Goal: Task Accomplishment & Management: Use online tool/utility

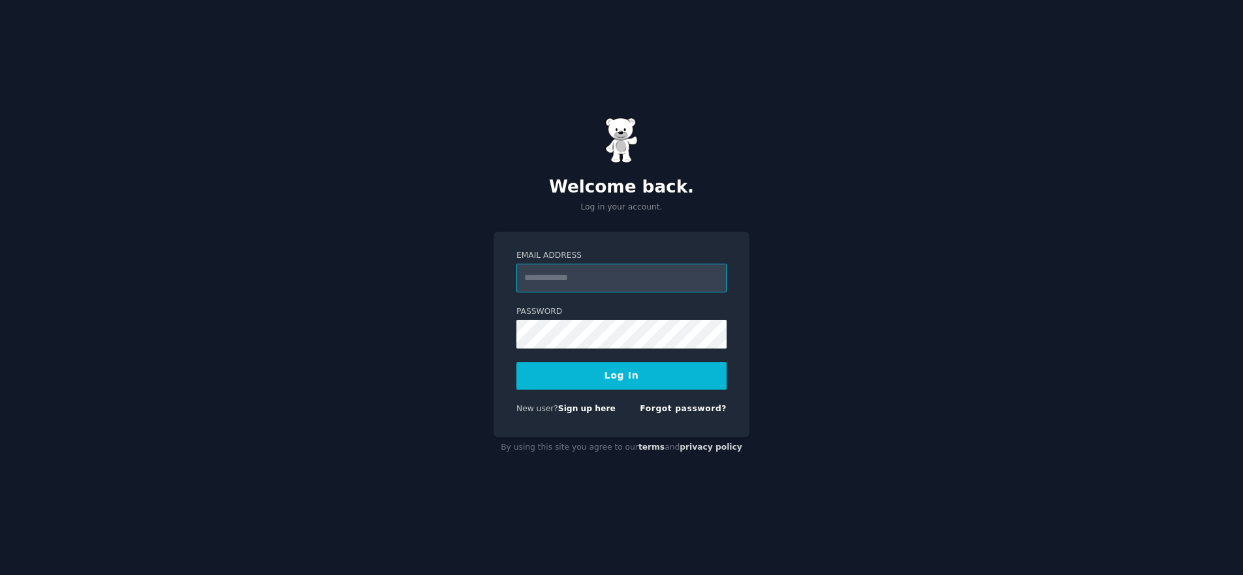
type input "**********"
click at [621, 371] on button "Log In" at bounding box center [621, 375] width 210 height 27
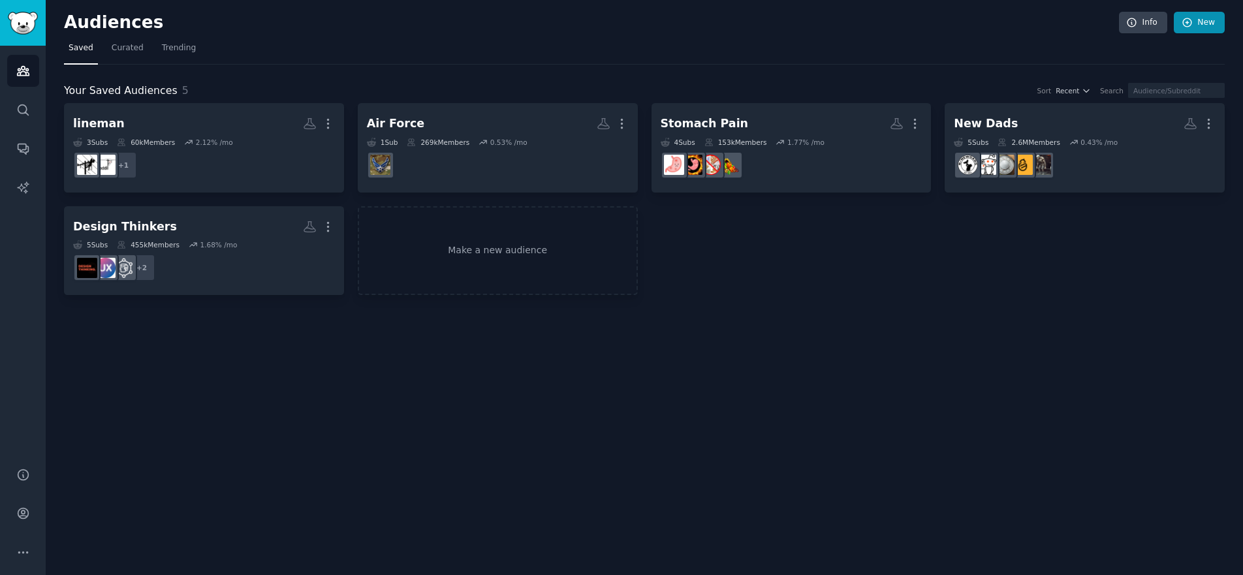
click at [1195, 16] on link "New" at bounding box center [1199, 23] width 51 height 22
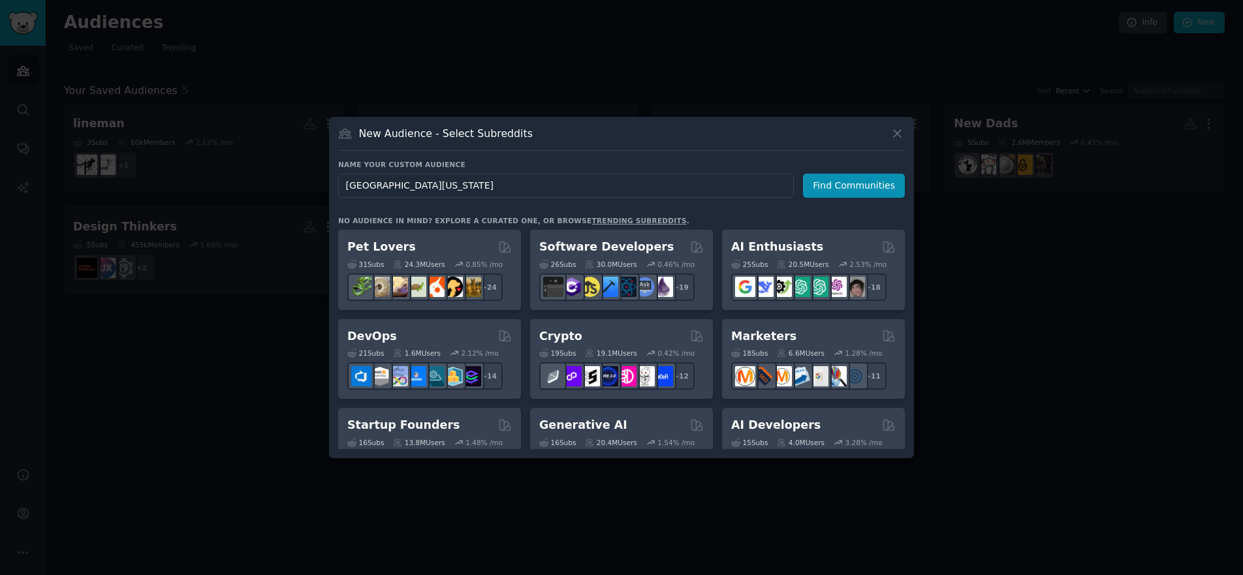
type input "[GEOGRAPHIC_DATA][US_STATE]"
click at [844, 199] on div "Name your custom audience Audience Name [GEOGRAPHIC_DATA] [US_STATE] Find Commu…" at bounding box center [621, 304] width 567 height 289
click at [847, 192] on button "Find Communities" at bounding box center [854, 186] width 102 height 24
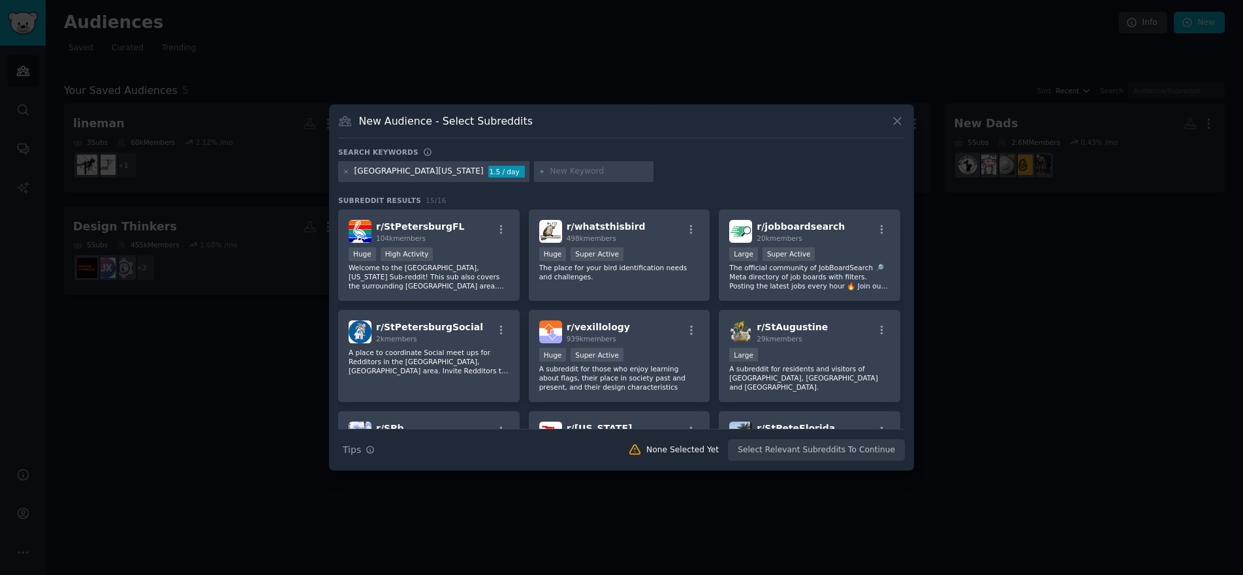
click at [459, 247] on div "Huge High Activity" at bounding box center [429, 255] width 161 height 16
click at [864, 445] on button "Create Audience" at bounding box center [862, 450] width 86 height 22
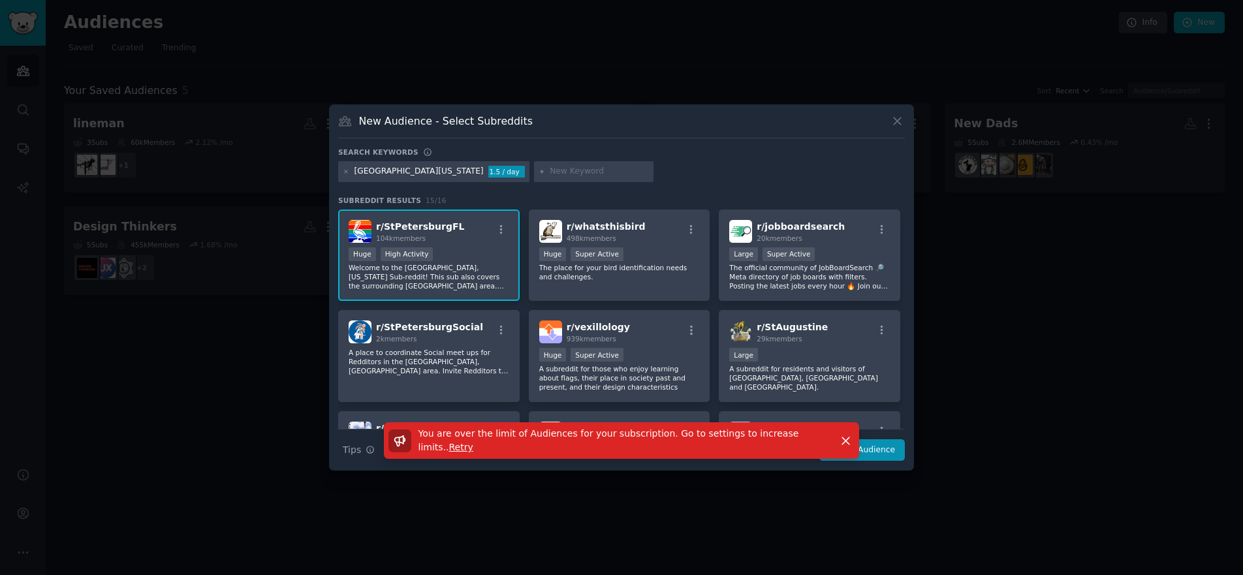
click at [892, 120] on icon at bounding box center [897, 121] width 14 height 14
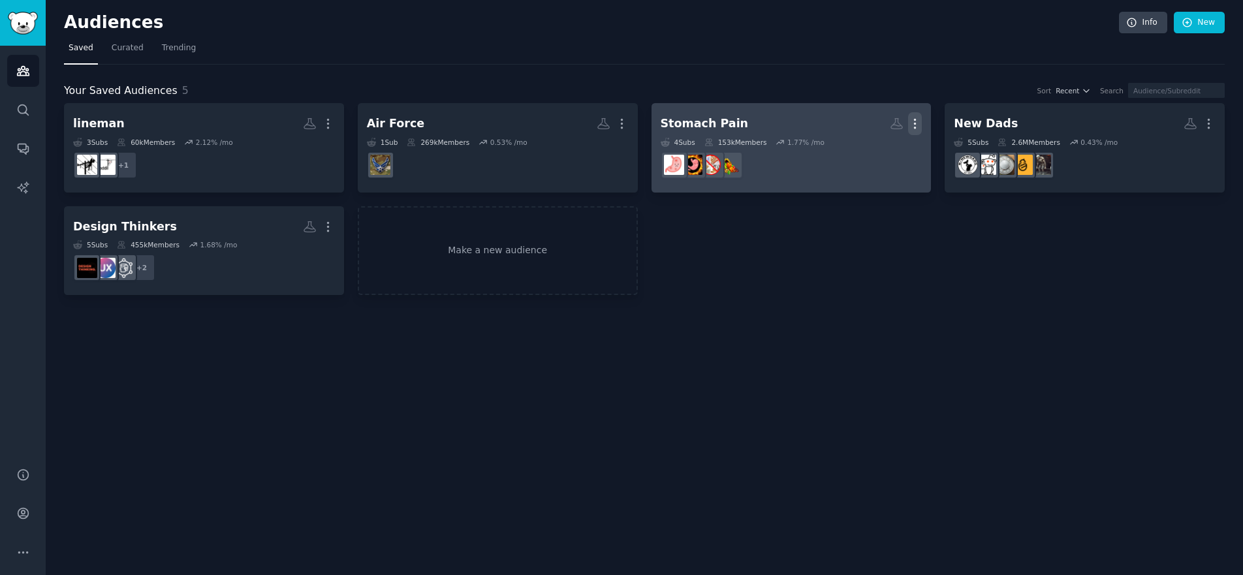
click at [920, 118] on icon "button" at bounding box center [915, 124] width 14 height 14
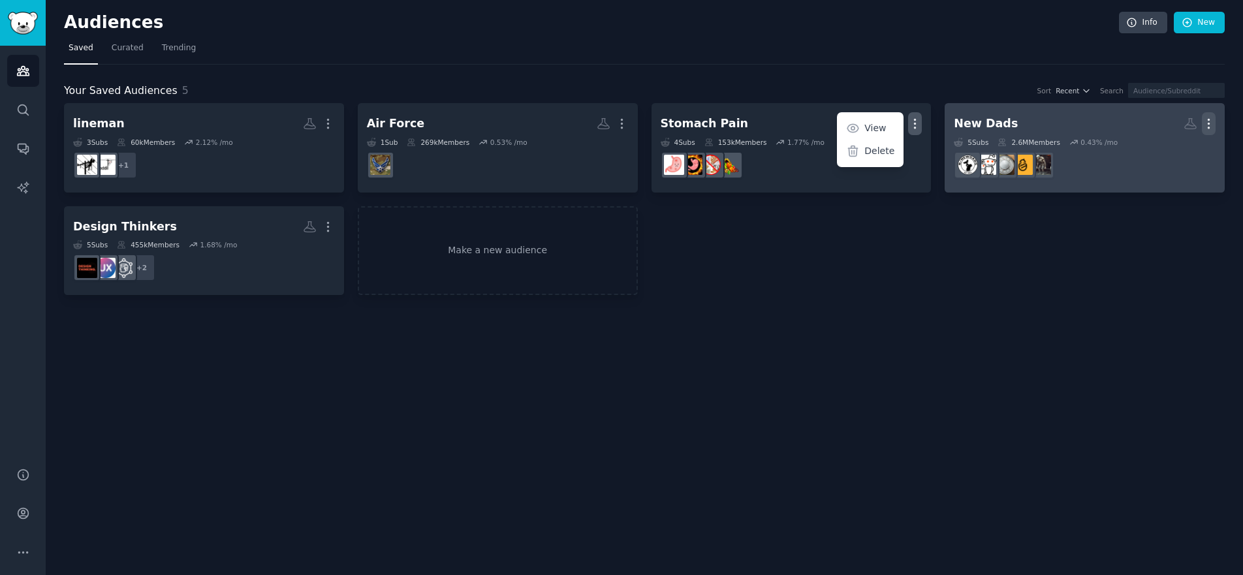
click at [1207, 114] on button "More" at bounding box center [1209, 123] width 14 height 23
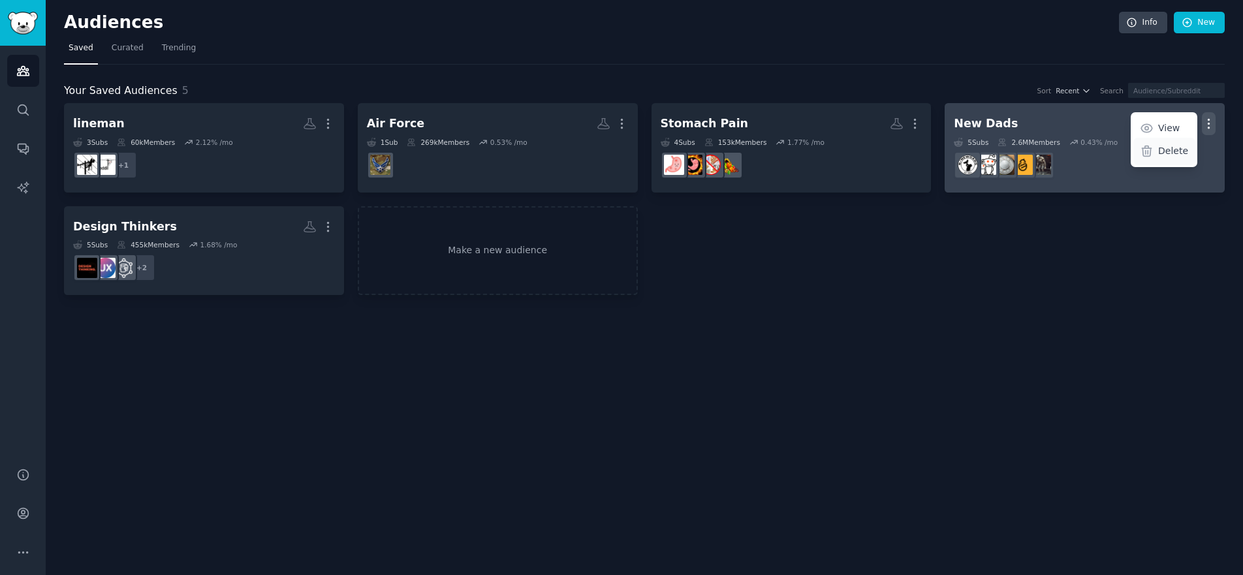
click at [1152, 145] on icon at bounding box center [1147, 151] width 14 height 14
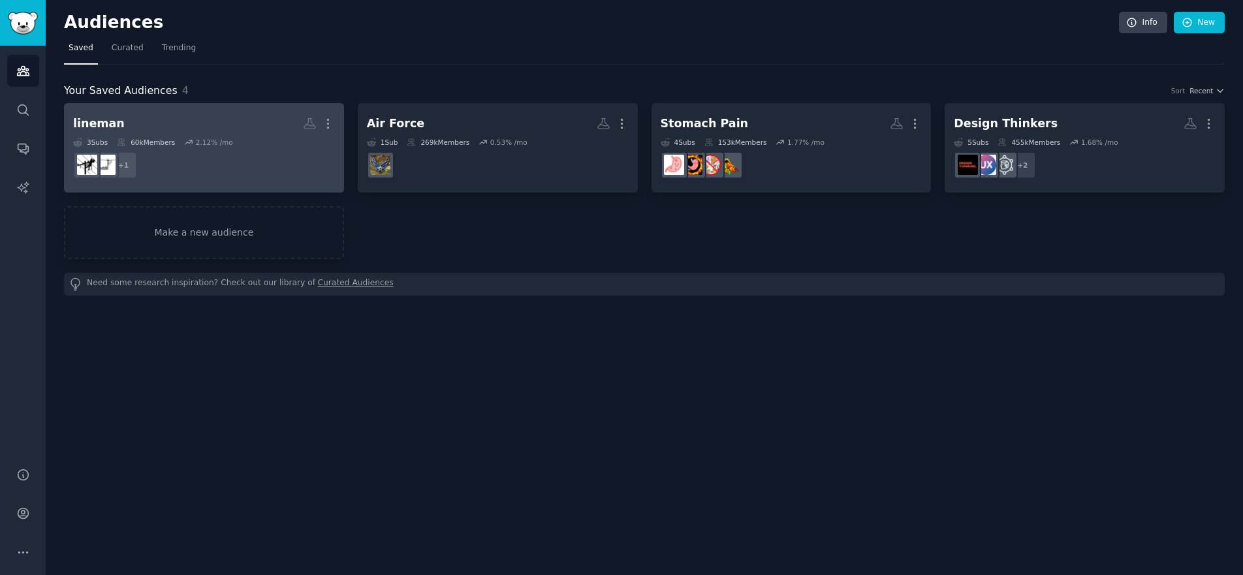
click at [339, 118] on link "lineman More 3 Sub s 60k Members 2.12 % /mo + 1" at bounding box center [204, 147] width 280 height 89
click at [326, 128] on icon "button" at bounding box center [328, 124] width 14 height 14
click at [292, 151] on p "Delete" at bounding box center [292, 151] width 30 height 14
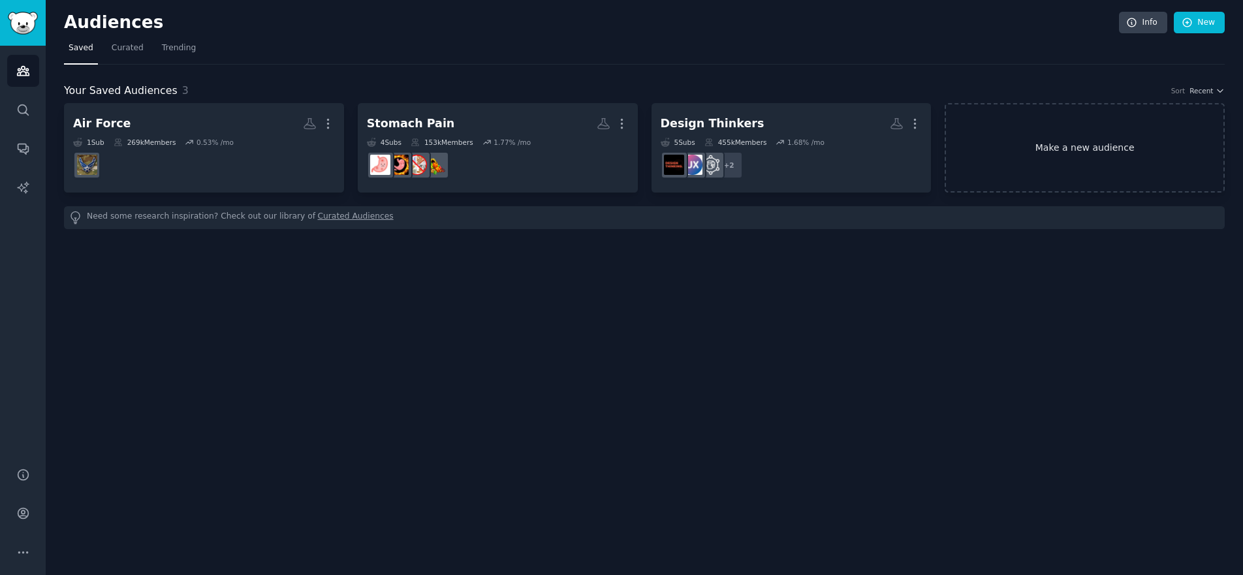
click at [996, 128] on link "Make a new audience" at bounding box center [1085, 147] width 280 height 89
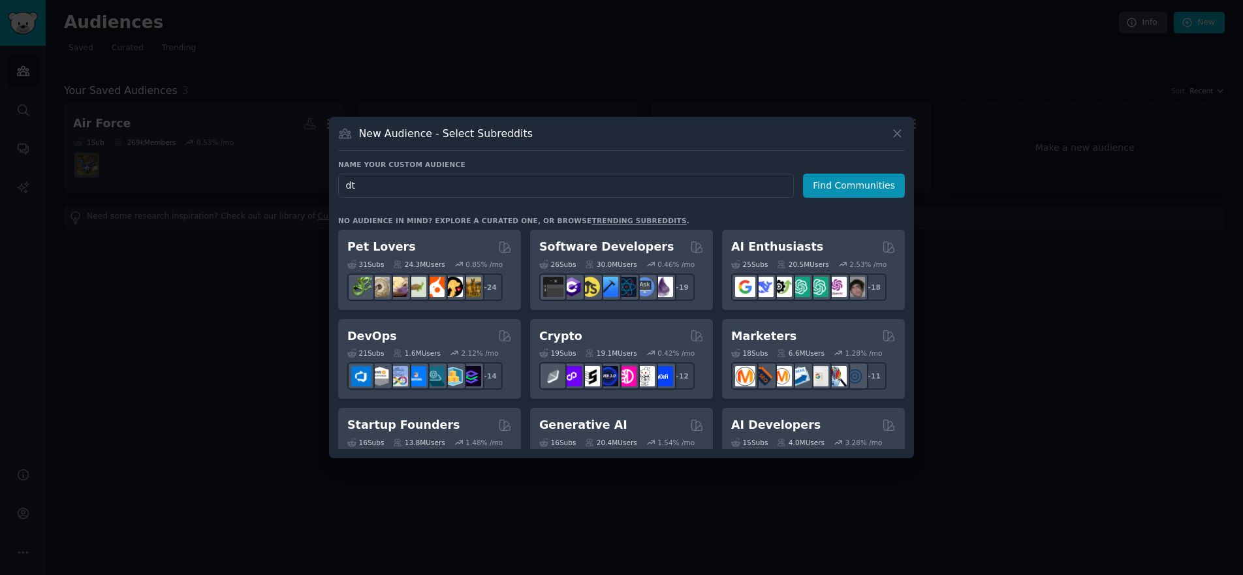
type input "d"
type input "st petersburg, florida"
click at [839, 180] on button "Find Communities" at bounding box center [854, 186] width 102 height 24
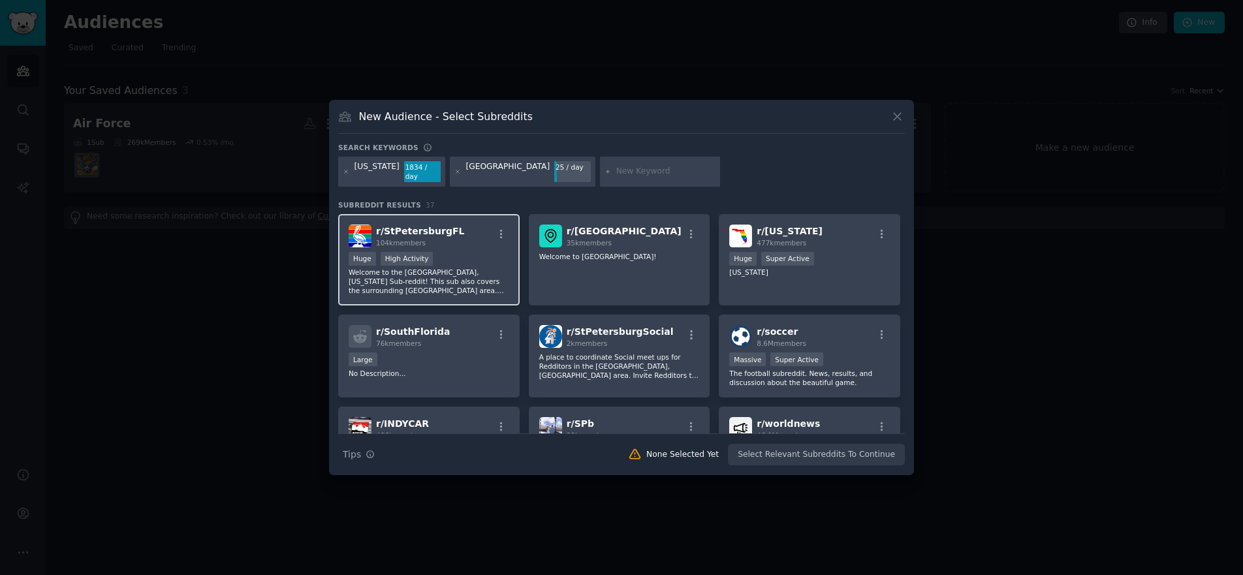
click at [430, 219] on div "r/ StPetersburgFL 104k members Huge High Activity Welcome to the St. Petersburg…" at bounding box center [428, 260] width 181 height 92
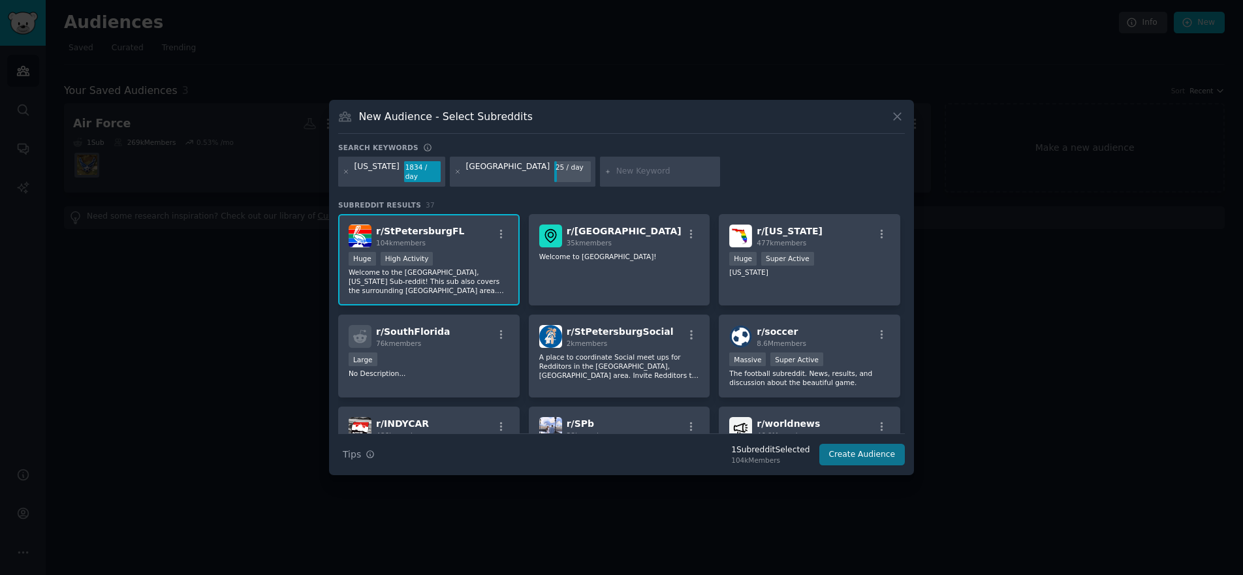
click at [881, 451] on button "Create Audience" at bounding box center [862, 455] width 86 height 22
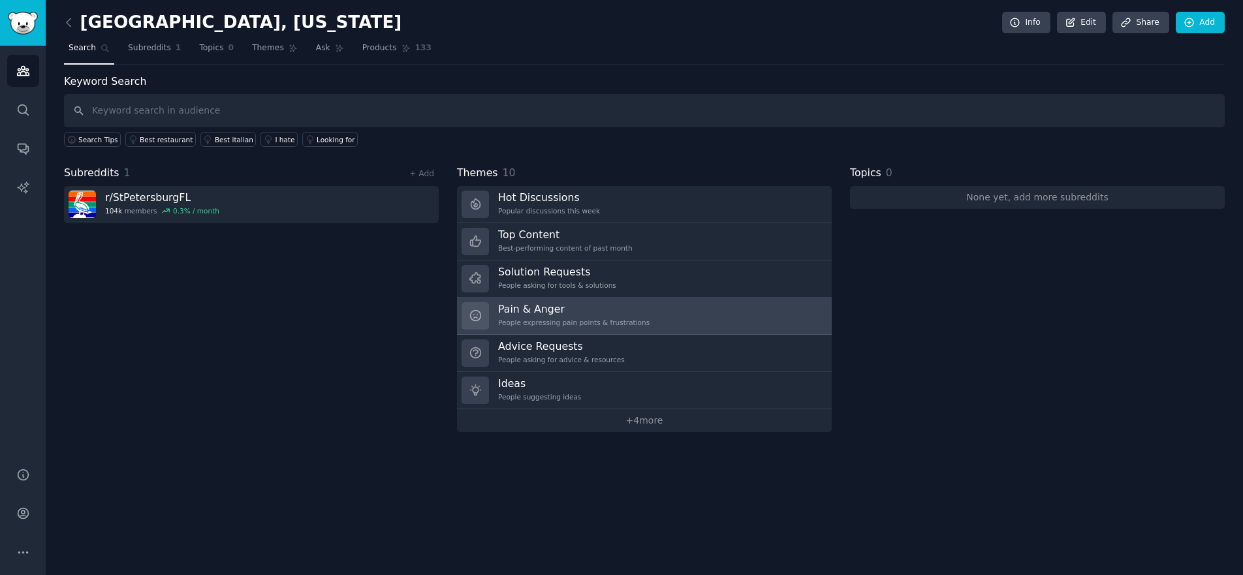
click at [672, 324] on link "Pain & Anger People expressing pain points & frustrations" at bounding box center [644, 316] width 375 height 37
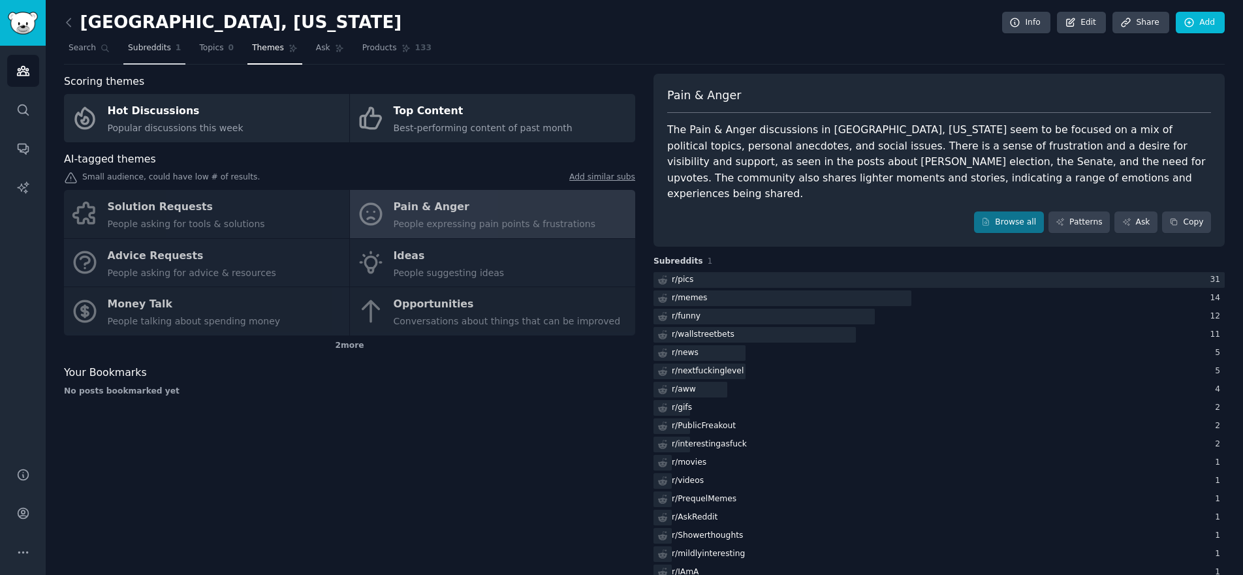
click at [153, 55] on link "Subreddits 1" at bounding box center [154, 51] width 62 height 27
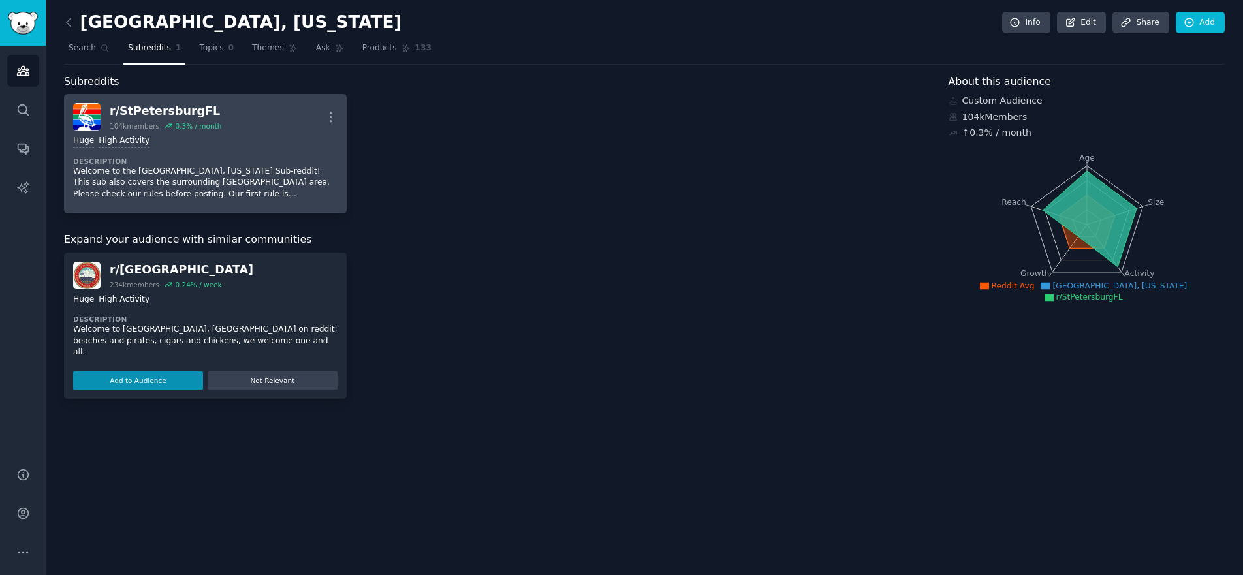
click at [184, 118] on div "r/ StPetersburgFL" at bounding box center [166, 111] width 112 height 16
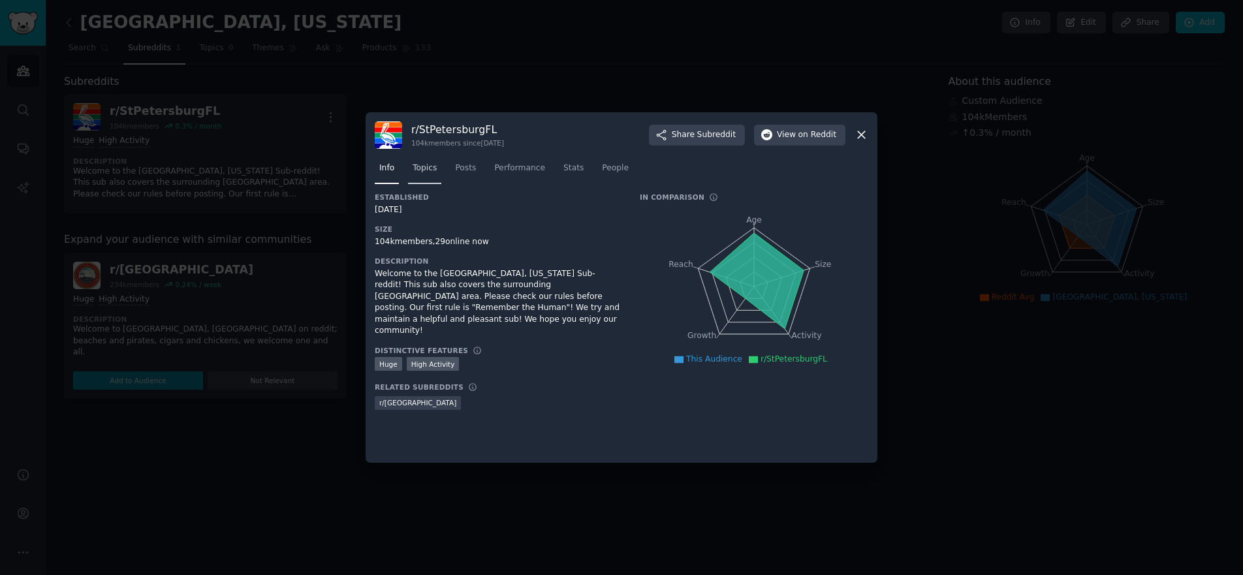
click at [428, 161] on link "Topics" at bounding box center [424, 171] width 33 height 27
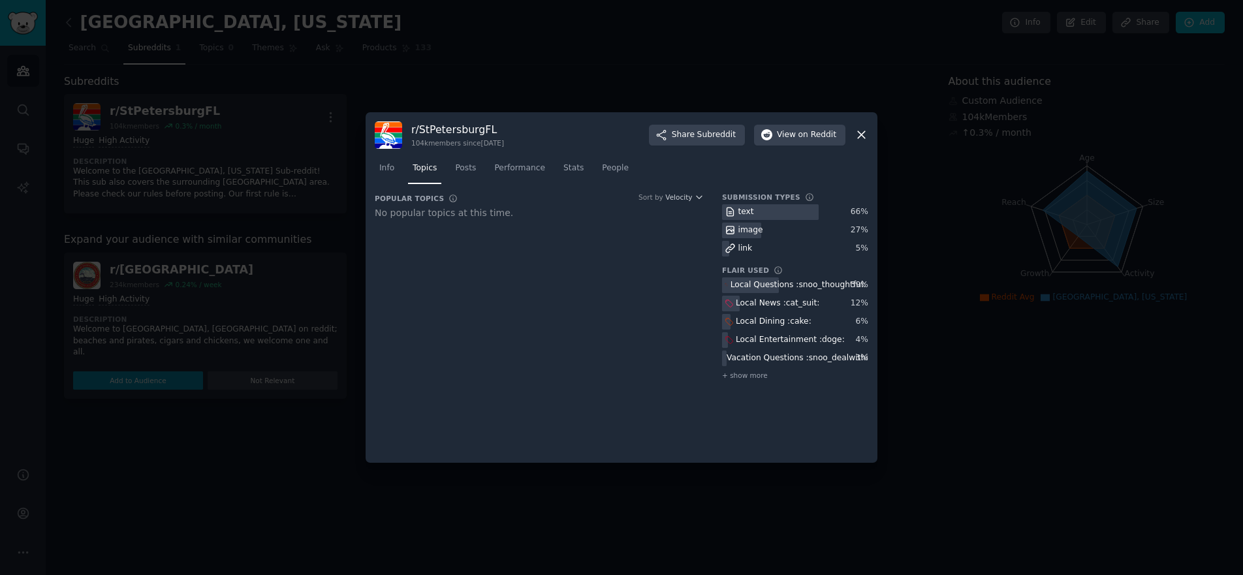
click at [862, 131] on icon at bounding box center [862, 135] width 14 height 14
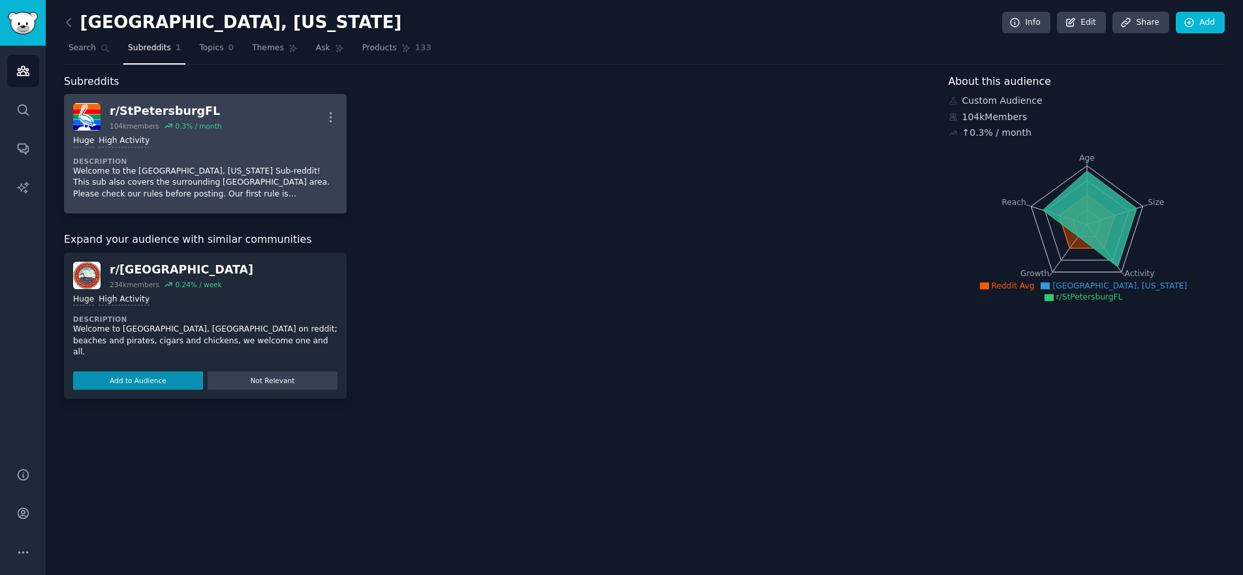
click at [242, 131] on div "Huge High Activity Description Welcome to the St. Petersburg, Florida Sub-reddi…" at bounding box center [205, 168] width 264 height 74
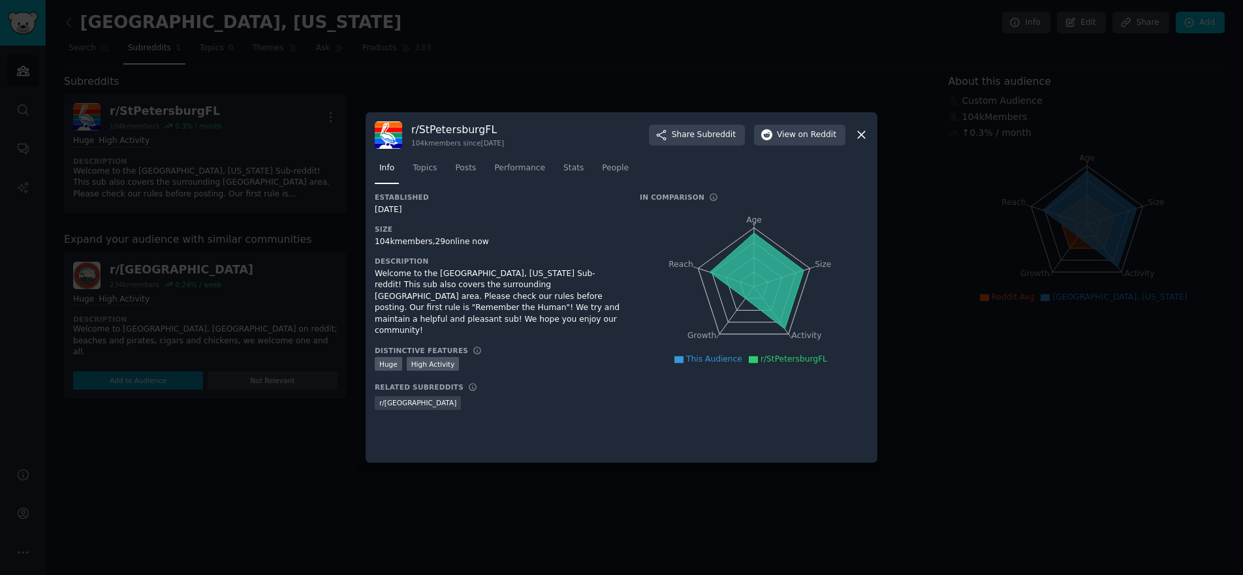
click at [577, 67] on div at bounding box center [621, 287] width 1243 height 575
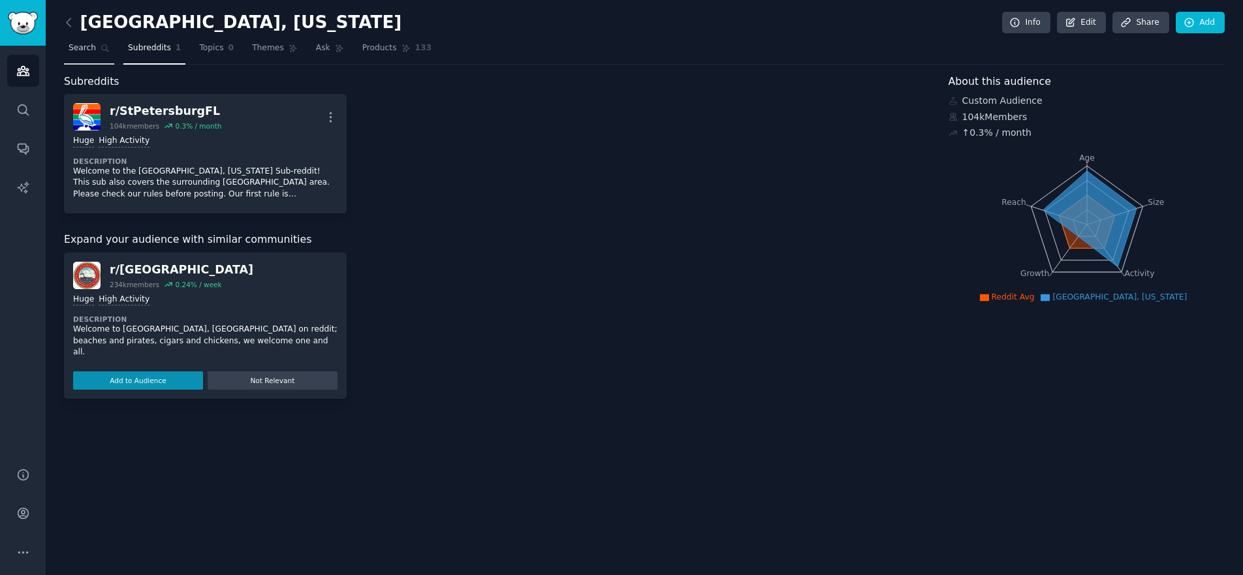
click at [99, 41] on link "Search" at bounding box center [89, 51] width 50 height 27
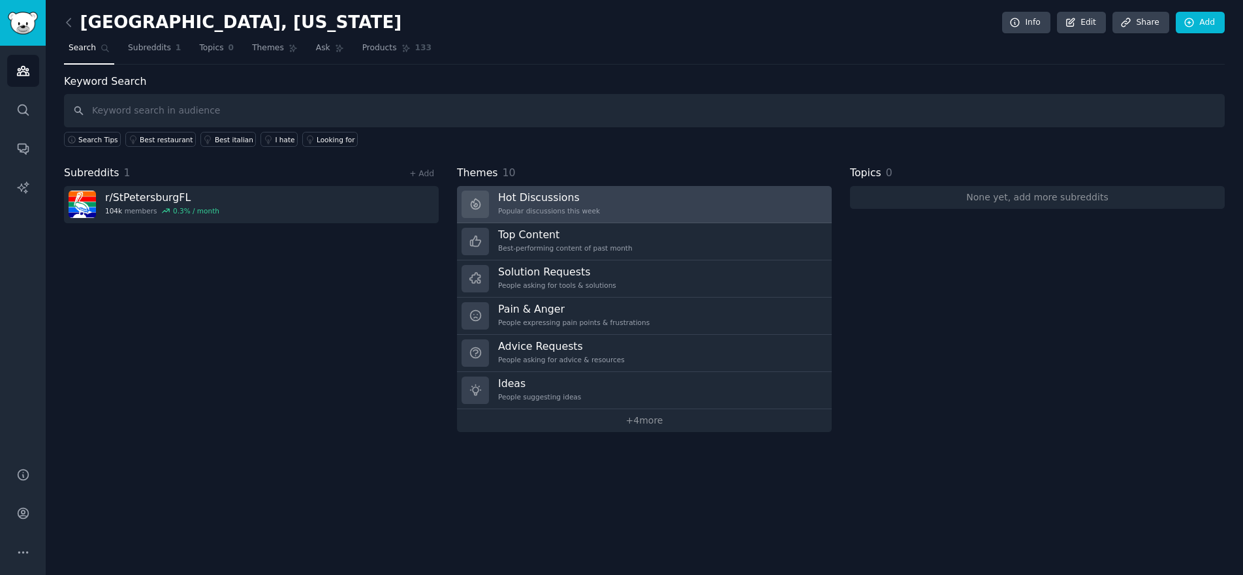
click at [533, 202] on h3 "Hot Discussions" at bounding box center [549, 198] width 102 height 14
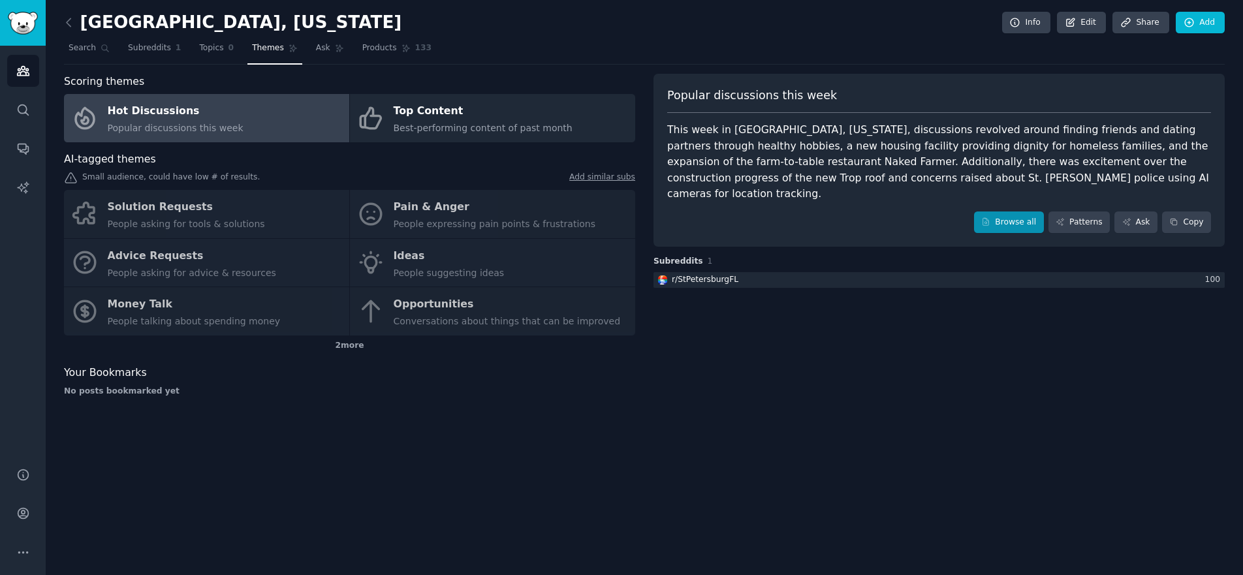
click at [1001, 212] on link "Browse all" at bounding box center [1009, 223] width 70 height 22
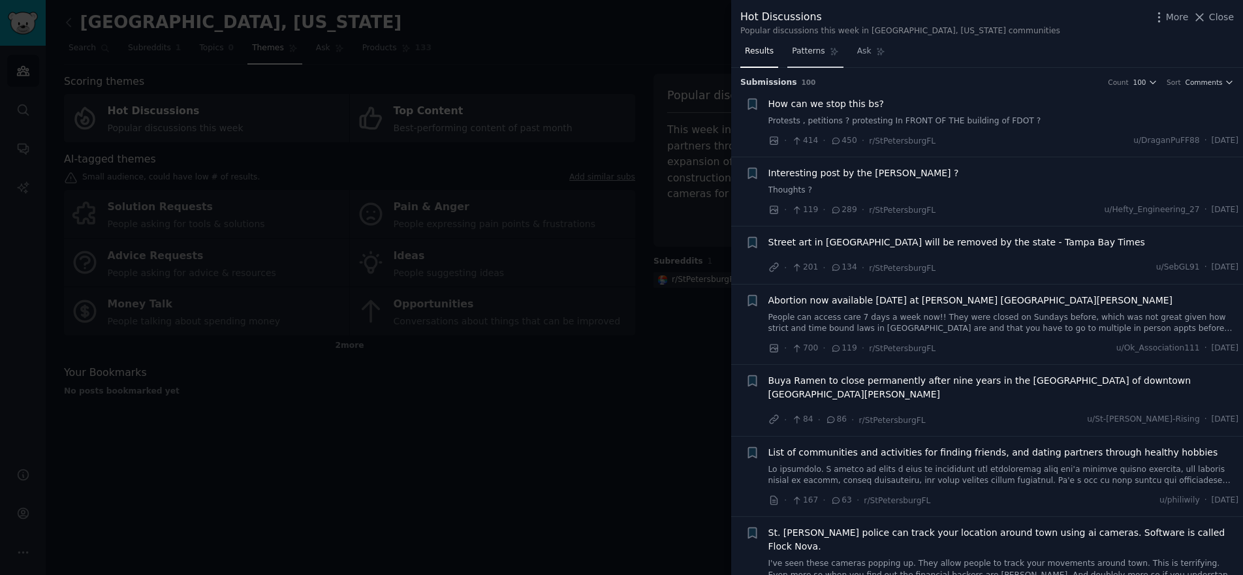
click at [821, 62] on link "Patterns" at bounding box center [814, 54] width 55 height 27
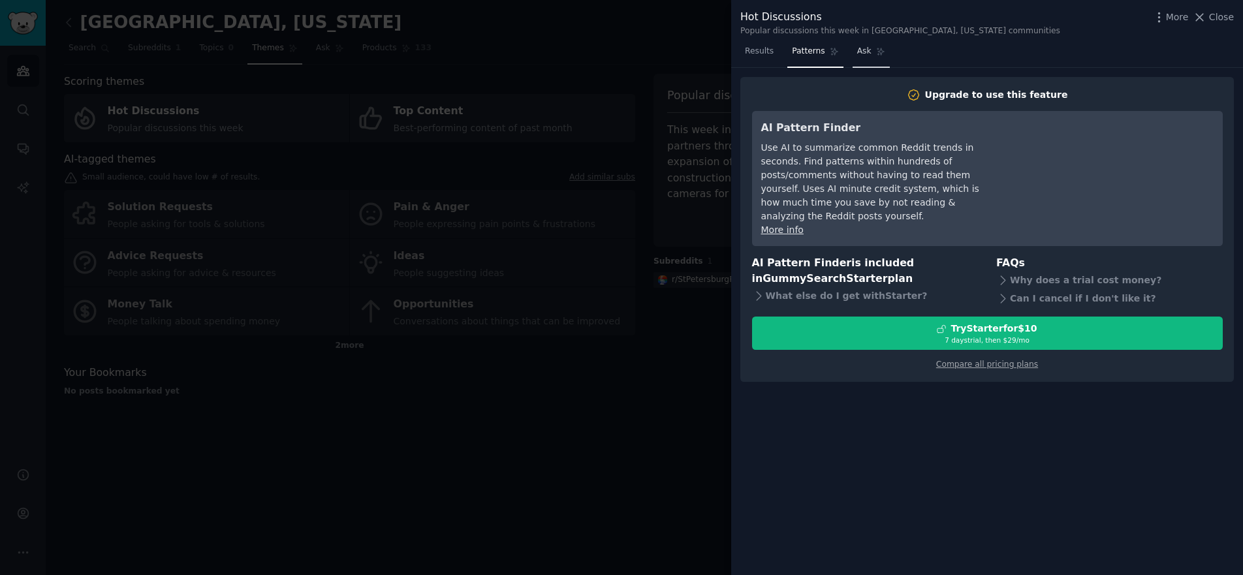
click at [881, 50] on icon at bounding box center [880, 51] width 7 height 7
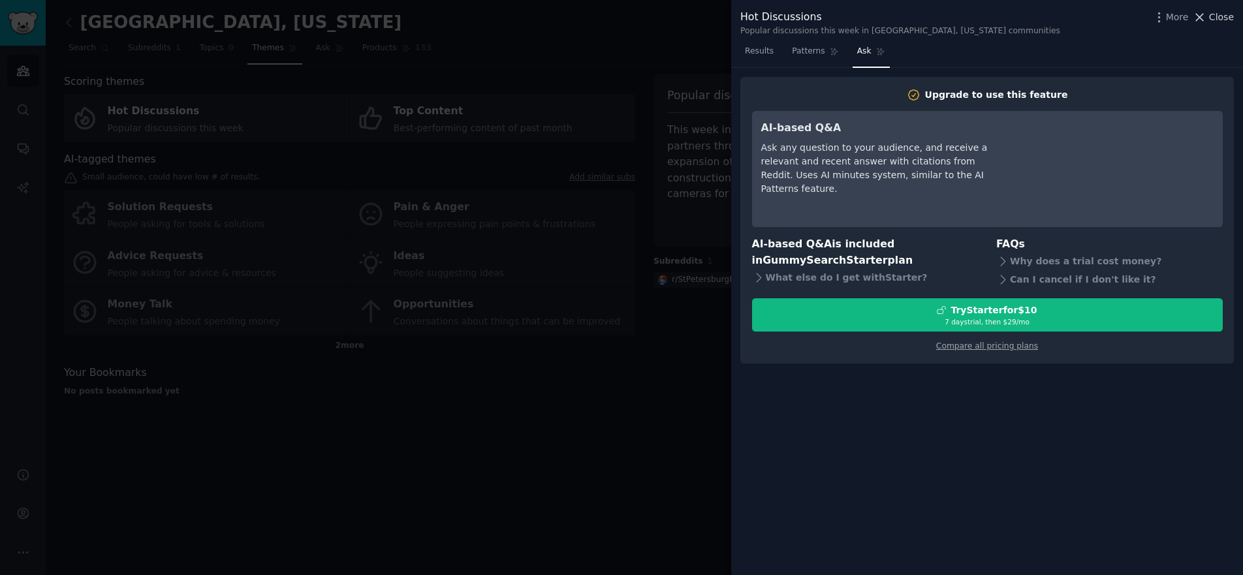
click at [1206, 20] on icon at bounding box center [1200, 17] width 14 height 14
